Goal: Transaction & Acquisition: Purchase product/service

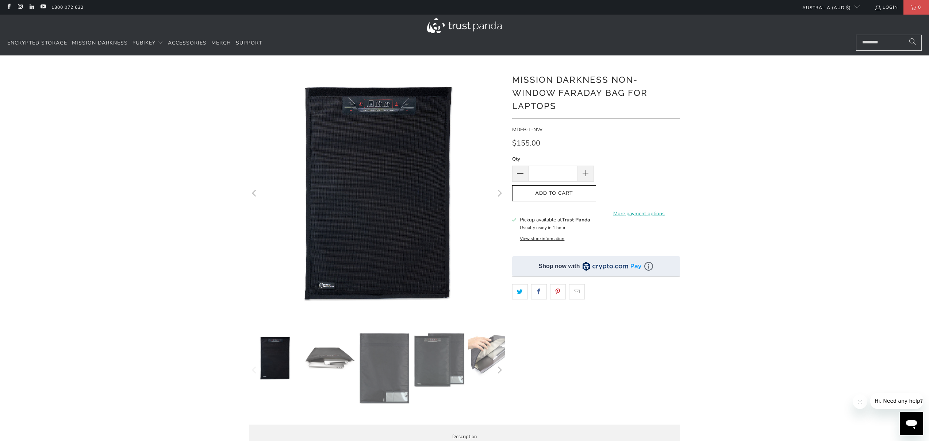
click at [332, 367] on img at bounding box center [329, 358] width 51 height 51
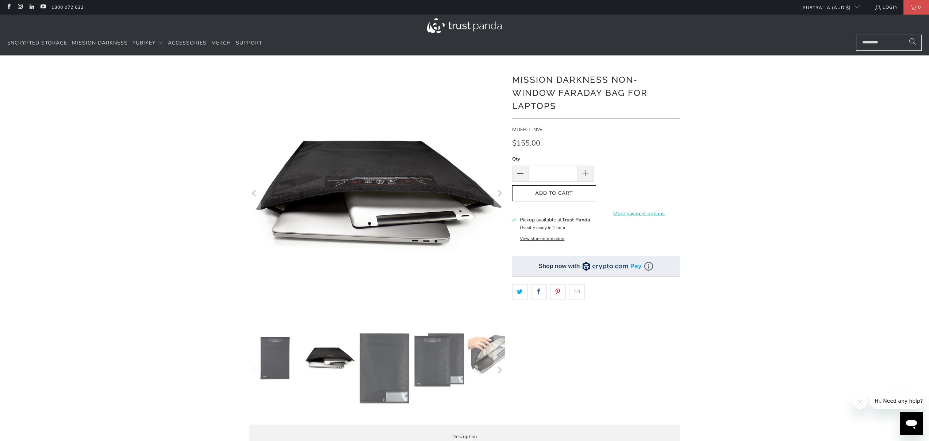
click at [388, 364] on img at bounding box center [384, 369] width 51 height 72
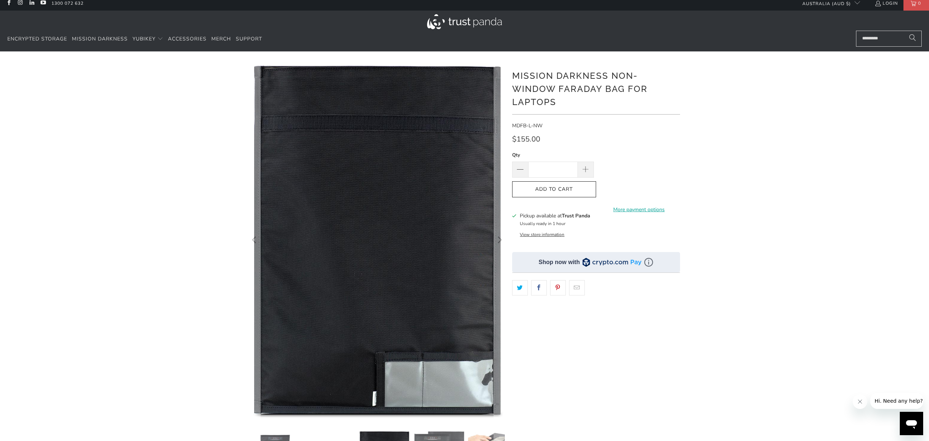
scroll to position [4, 0]
click at [853, 187] on div "*" at bounding box center [464, 307] width 929 height 491
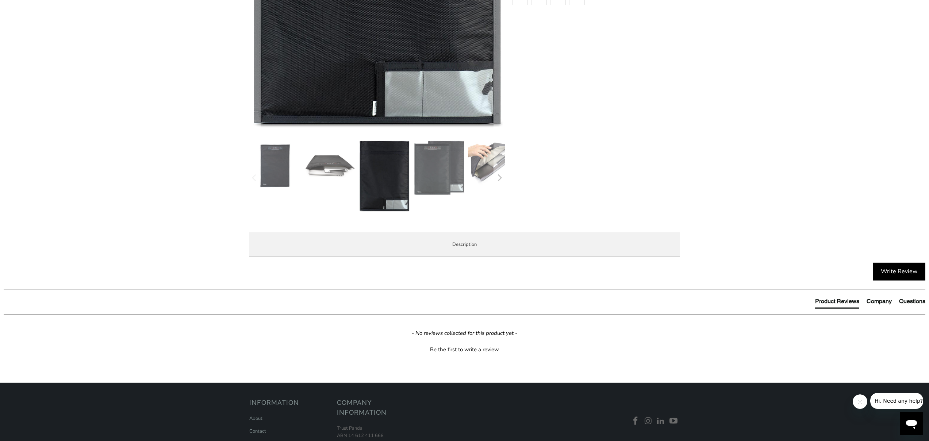
scroll to position [359, 0]
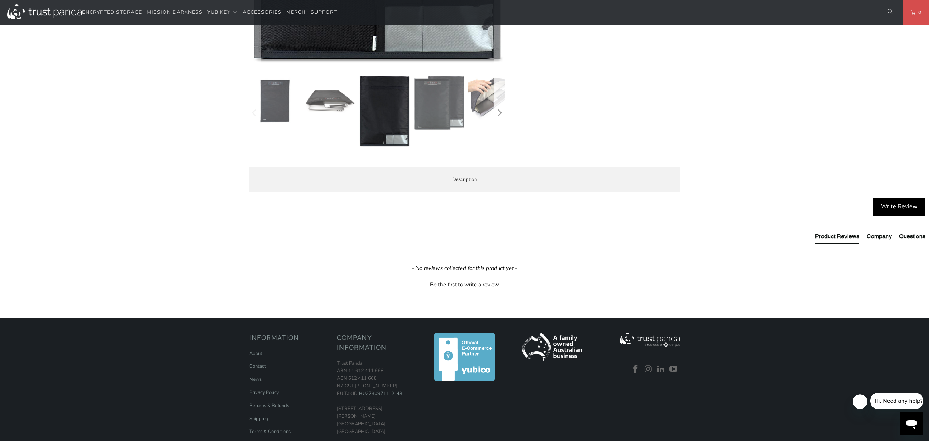
click at [499, 114] on icon "Next" at bounding box center [498, 112] width 7 height 45
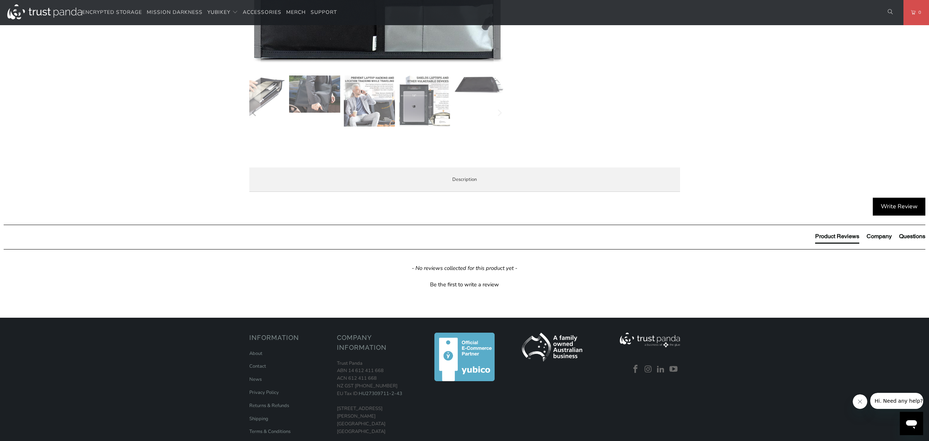
click at [427, 106] on img at bounding box center [423, 101] width 51 height 51
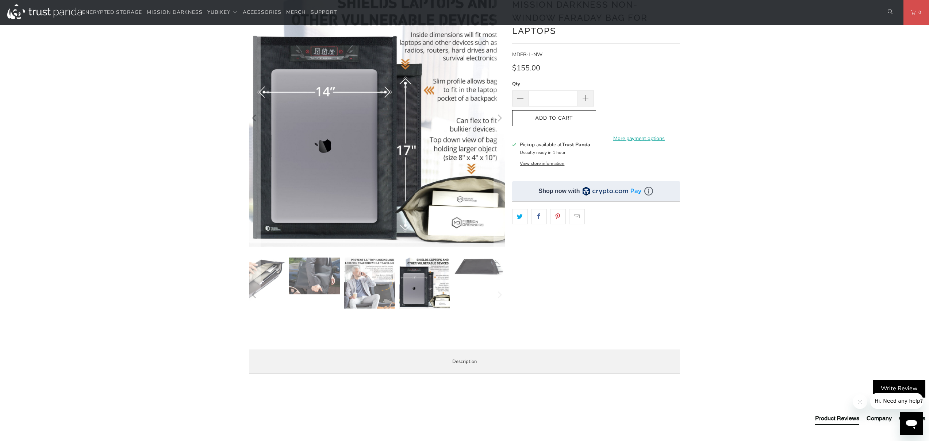
scroll to position [0, 0]
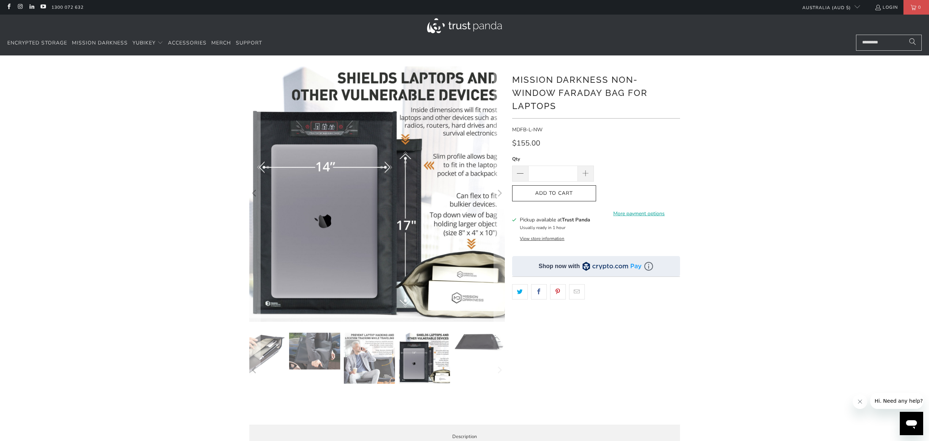
click at [804, 186] on div "*" at bounding box center [464, 260] width 929 height 389
click at [358, 361] on img at bounding box center [369, 358] width 51 height 51
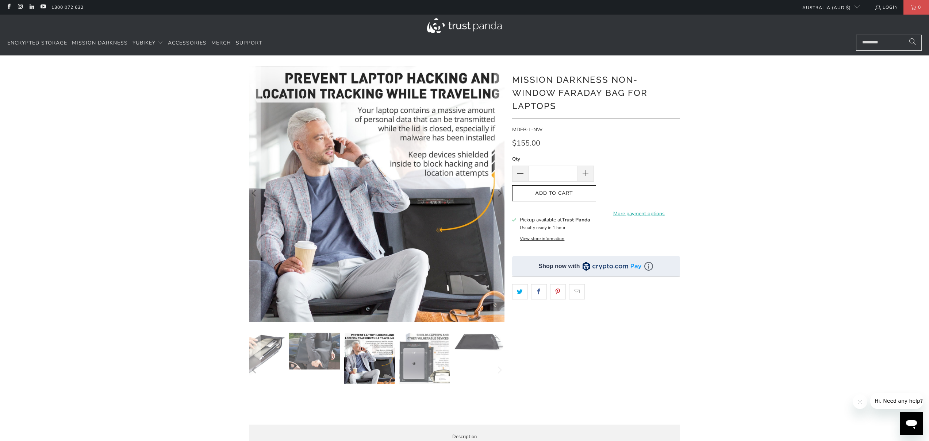
click at [470, 347] on img at bounding box center [478, 342] width 51 height 18
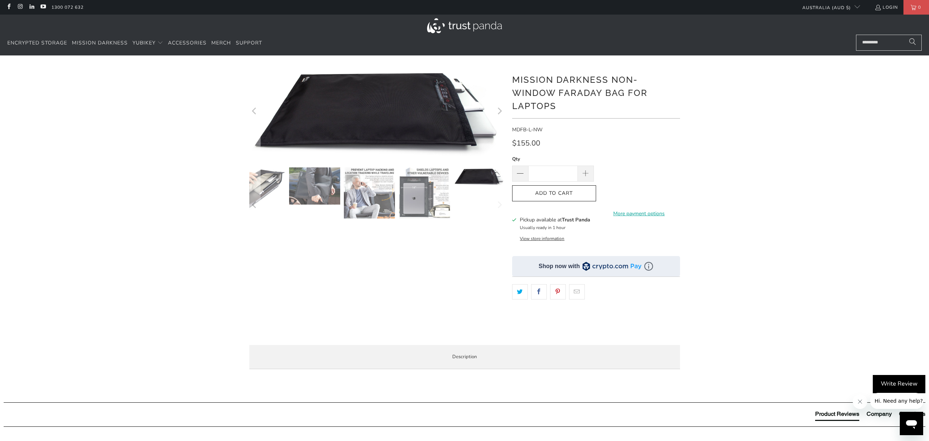
click at [421, 190] on img at bounding box center [423, 192] width 51 height 51
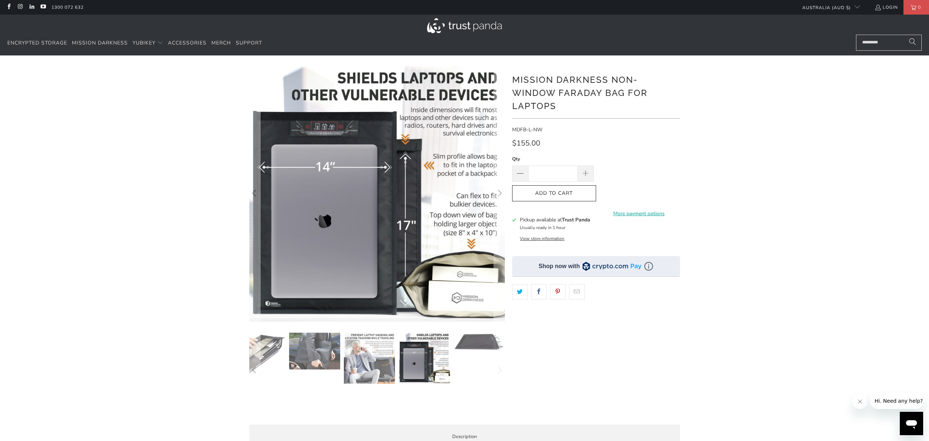
click at [188, 343] on div "*" at bounding box center [464, 260] width 929 height 389
click at [105, 45] on span "Mission Darkness" at bounding box center [100, 42] width 56 height 7
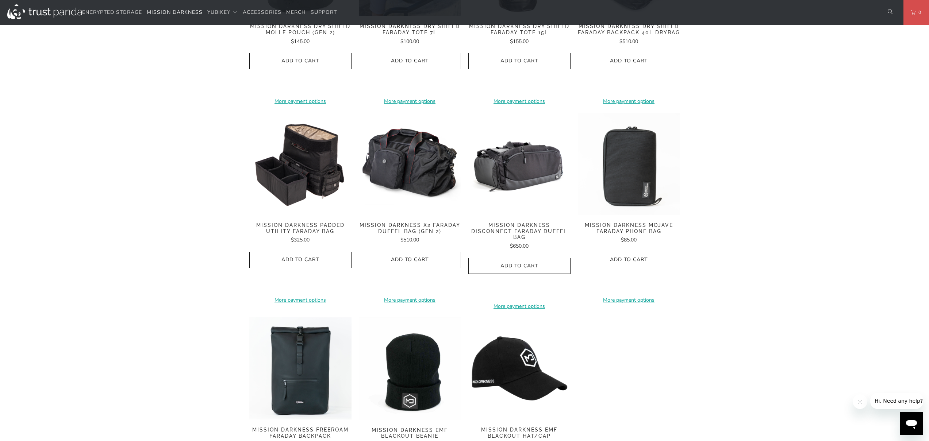
scroll to position [904, 0]
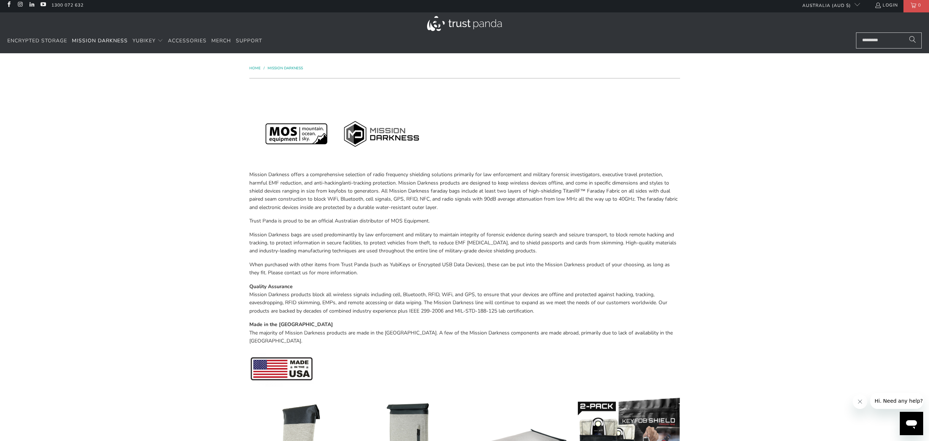
scroll to position [0, 0]
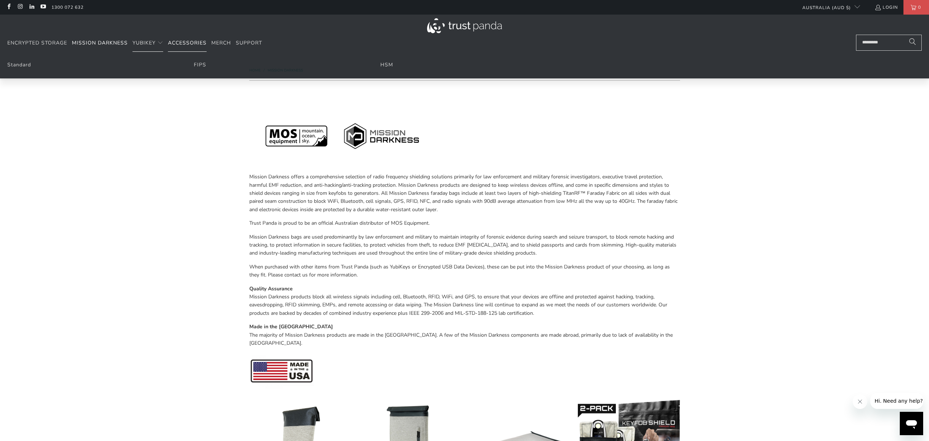
click at [194, 42] on span "Accessories" at bounding box center [187, 42] width 39 height 7
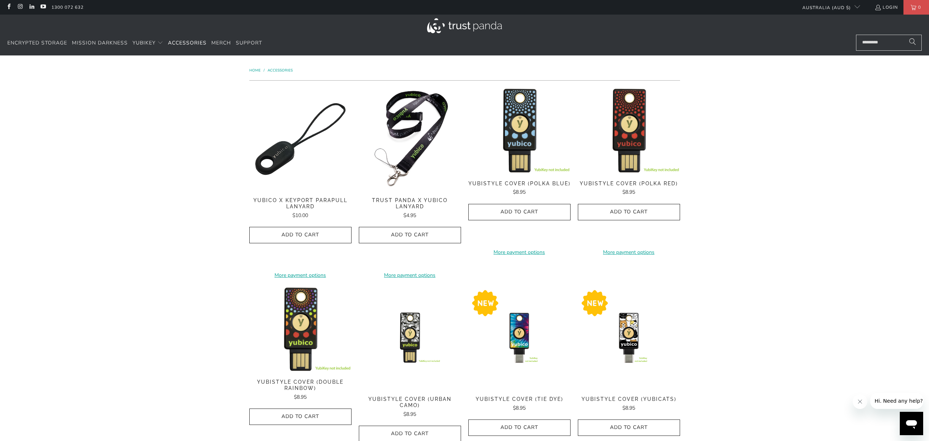
click at [131, 184] on div "**********" at bounding box center [464, 372] width 929 height 634
click at [793, 162] on div "**********" at bounding box center [464, 372] width 929 height 634
click at [400, 229] on button "Add to Cart" at bounding box center [410, 235] width 102 height 16
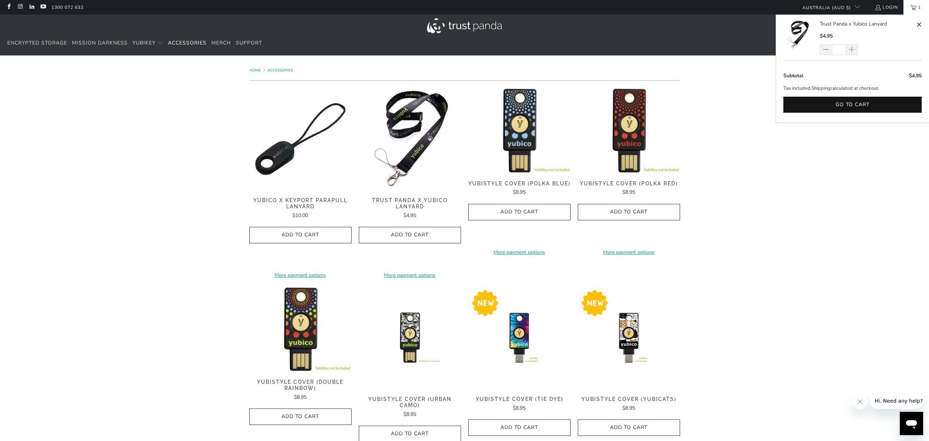
click at [837, 230] on div "**********" at bounding box center [464, 372] width 929 height 634
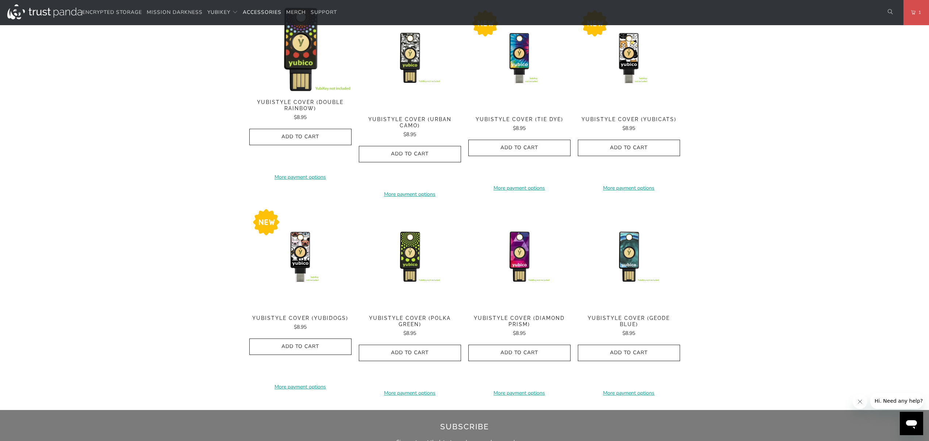
scroll to position [289, 0]
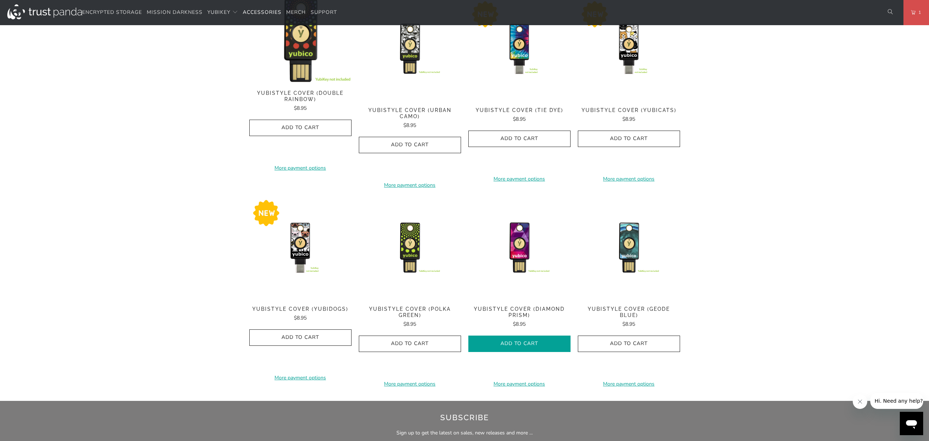
click at [479, 339] on button "Add to Cart" at bounding box center [519, 344] width 102 height 16
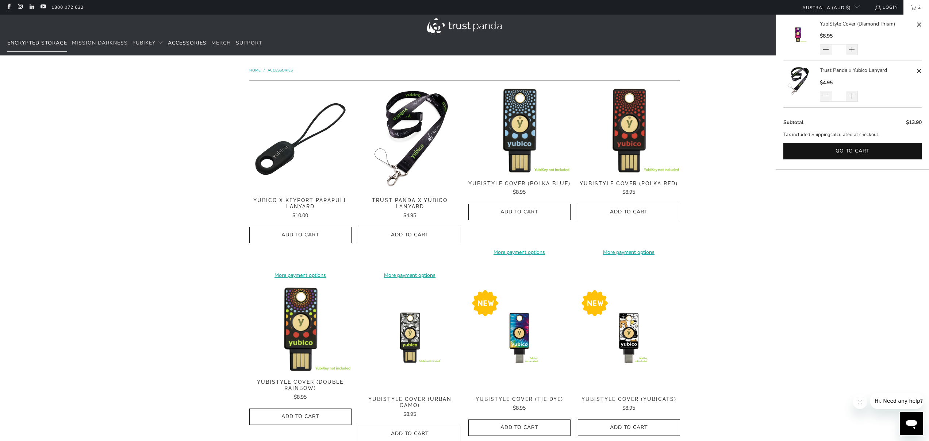
click at [48, 46] on span "Encrypted Storage" at bounding box center [37, 42] width 60 height 7
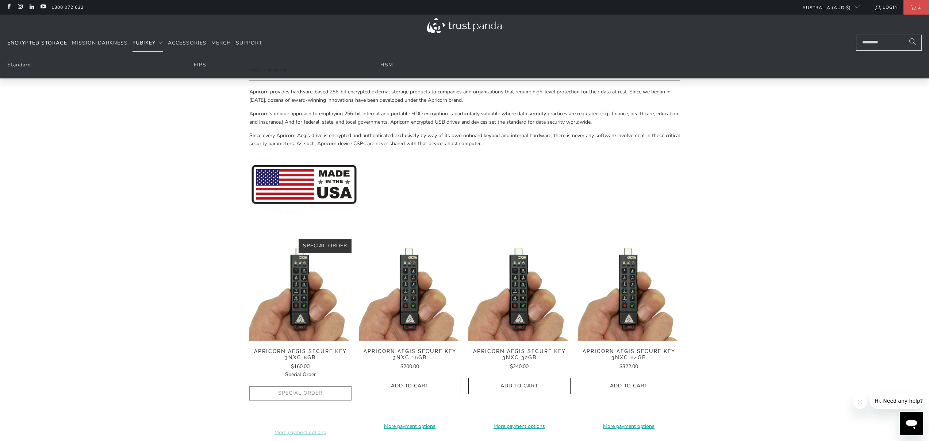
click at [146, 47] on summary "YubiKey" at bounding box center [147, 43] width 31 height 17
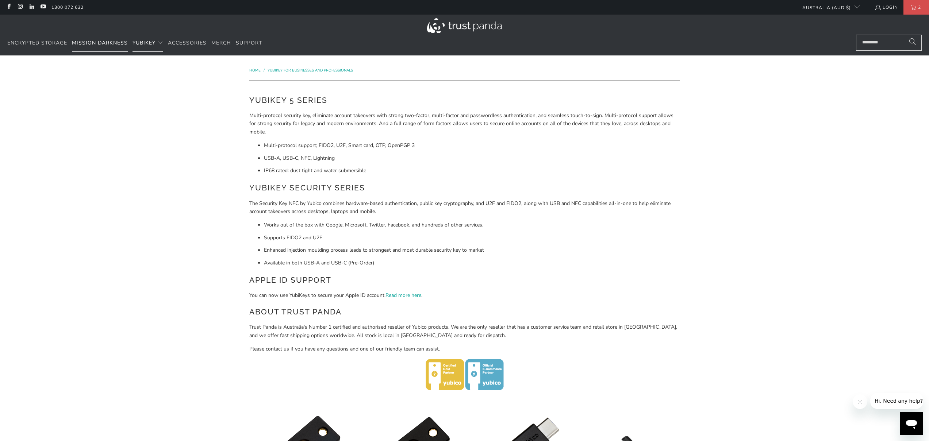
click at [114, 46] on span "Mission Darkness" at bounding box center [100, 42] width 56 height 7
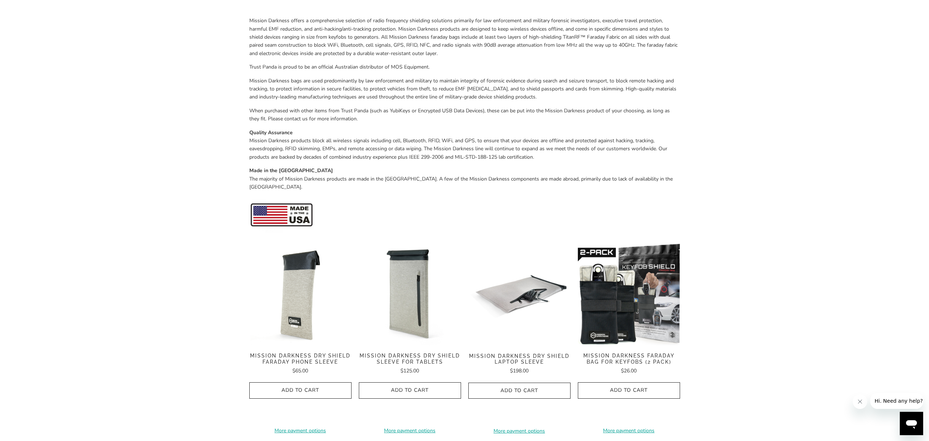
scroll to position [294, 0]
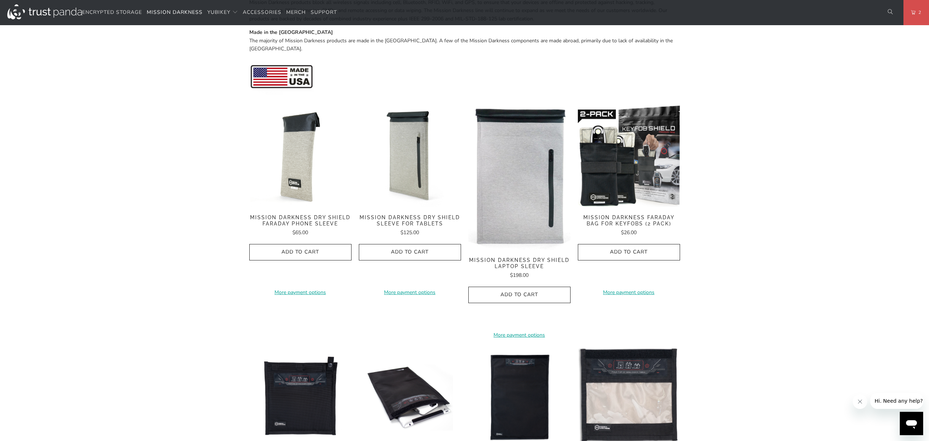
click at [523, 199] on img at bounding box center [519, 177] width 102 height 145
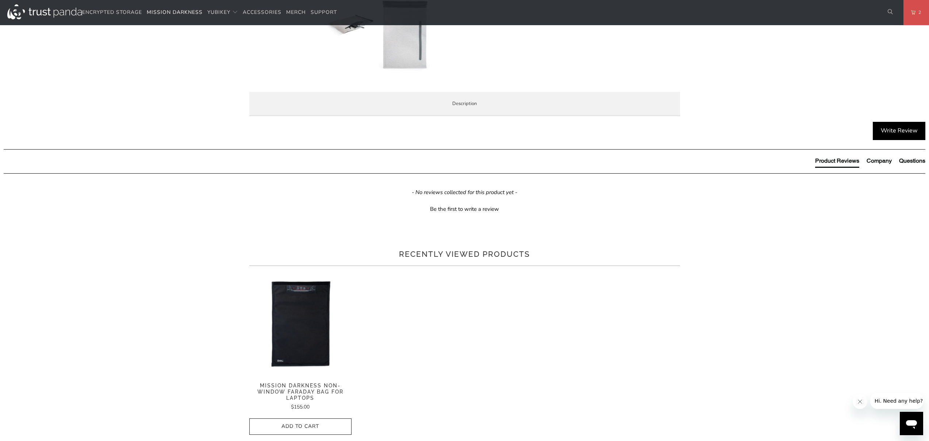
scroll to position [334, 0]
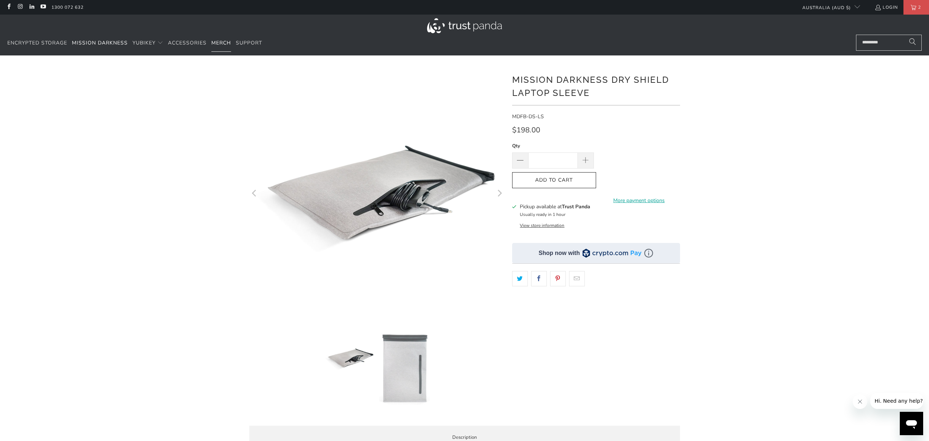
click at [215, 47] on link "Merch" at bounding box center [221, 43] width 20 height 17
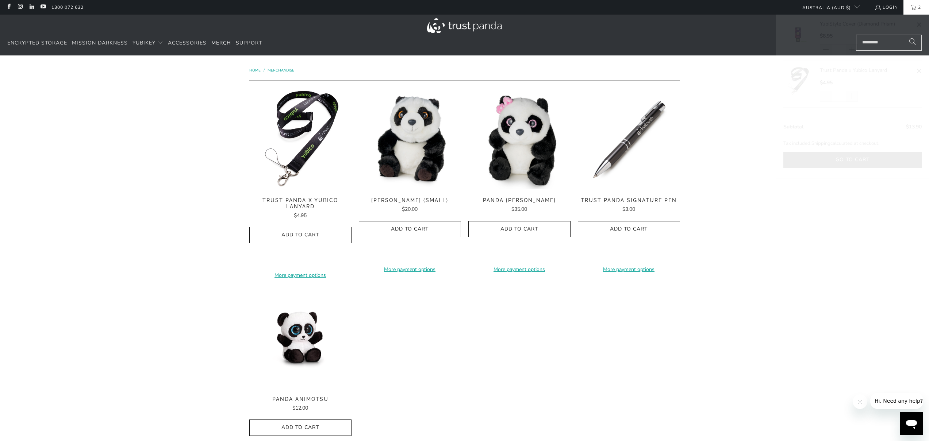
click at [923, 9] on link "2" at bounding box center [916, 7] width 26 height 15
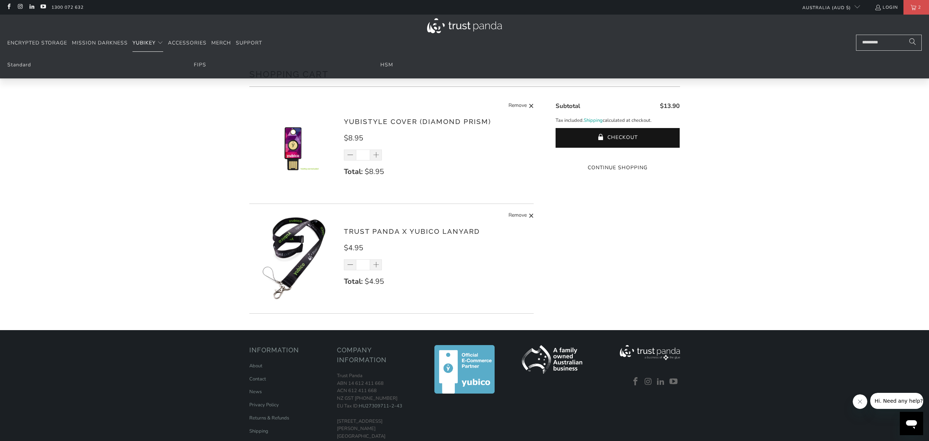
click at [153, 42] on span "YubiKey" at bounding box center [143, 42] width 23 height 7
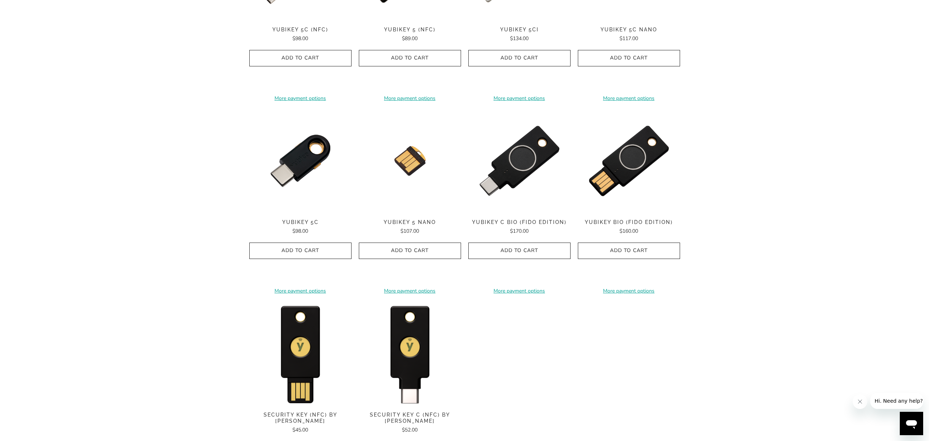
scroll to position [551, 0]
